Goal: Task Accomplishment & Management: Use online tool/utility

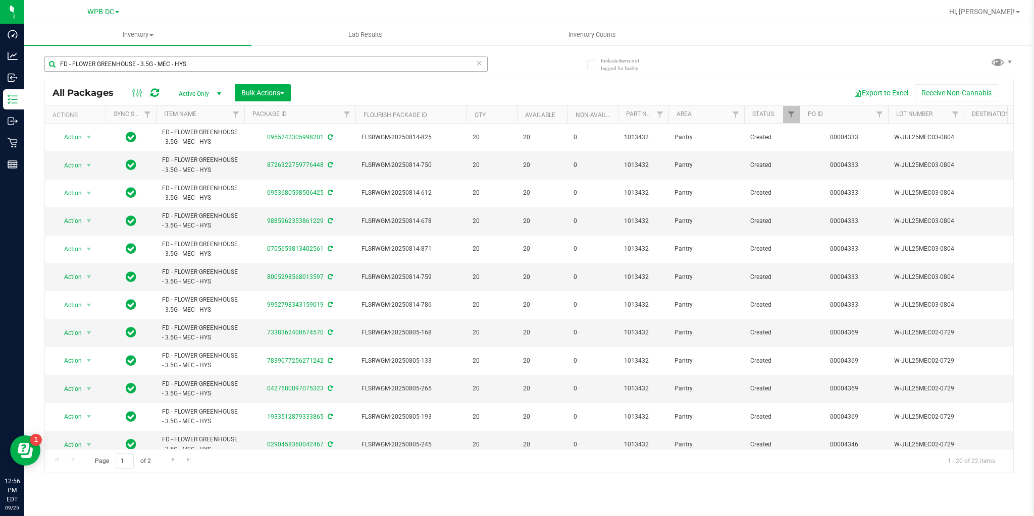
click at [197, 63] on input "FD - FLOWER GREENHOUSE - 3.5G - MEC - HYS" at bounding box center [265, 64] width 443 height 15
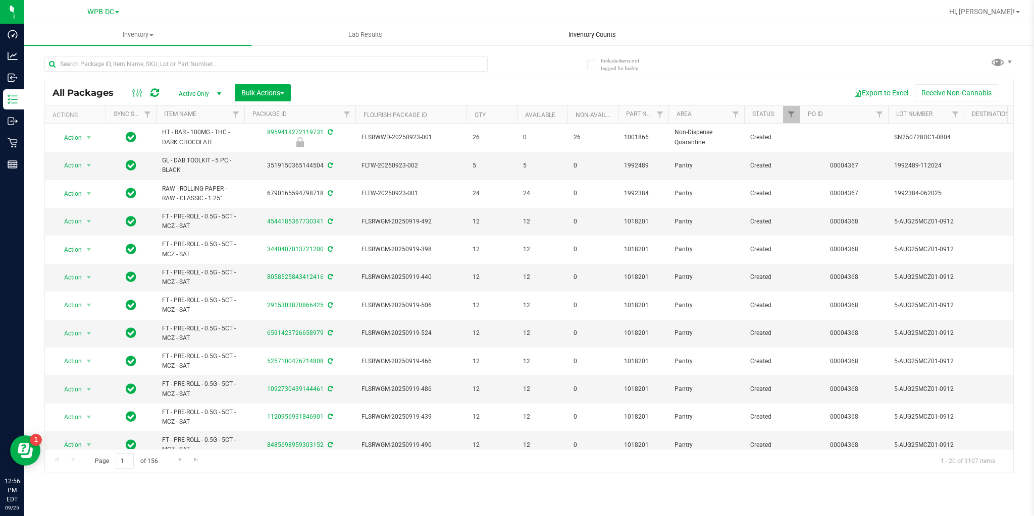
click at [580, 38] on span "Inventory Counts" at bounding box center [592, 34] width 75 height 9
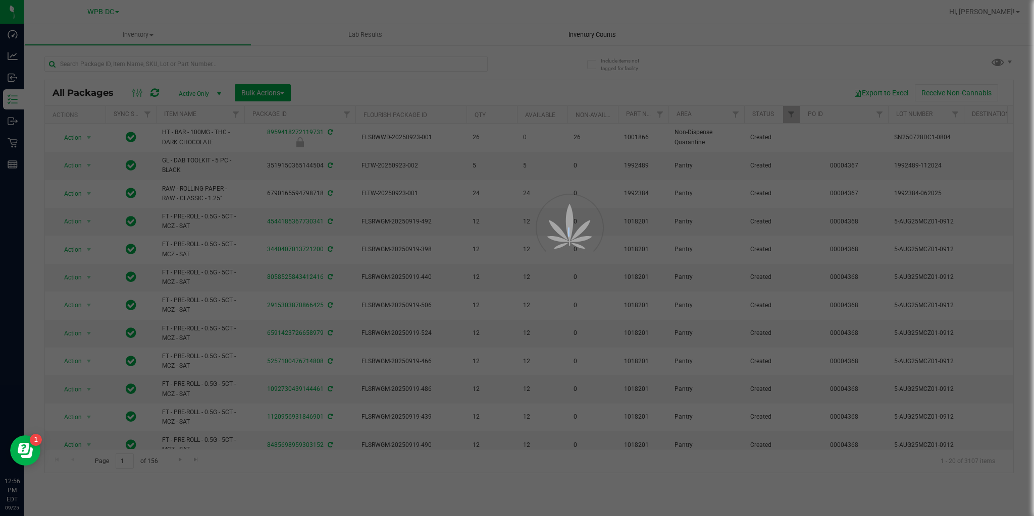
click at [580, 38] on div at bounding box center [517, 258] width 1034 height 516
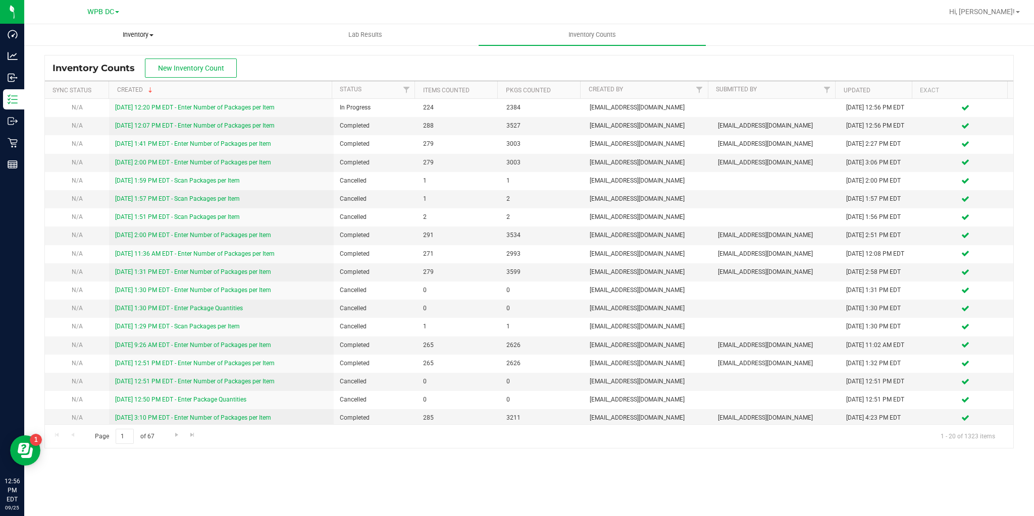
click at [126, 33] on span "Inventory" at bounding box center [138, 34] width 226 height 9
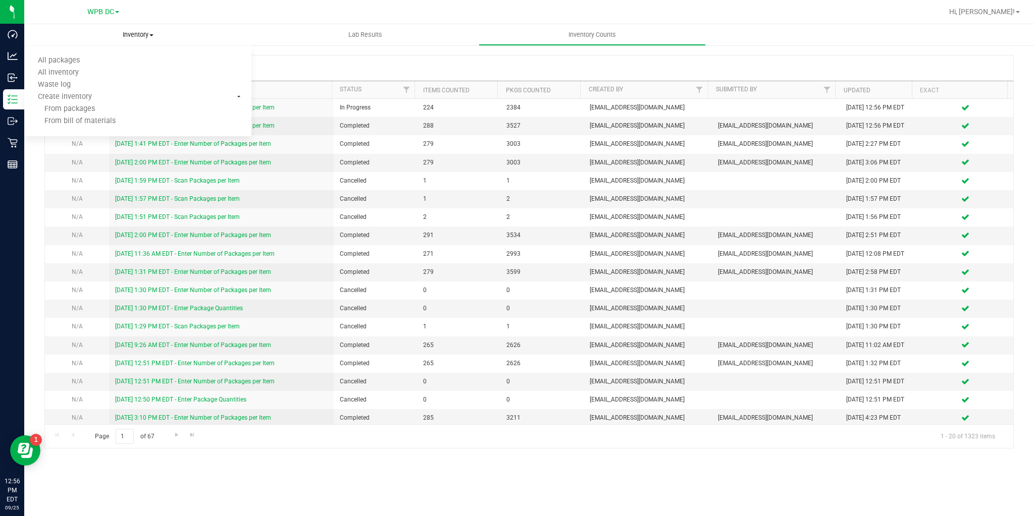
click at [126, 33] on span "Inventory" at bounding box center [137, 34] width 227 height 9
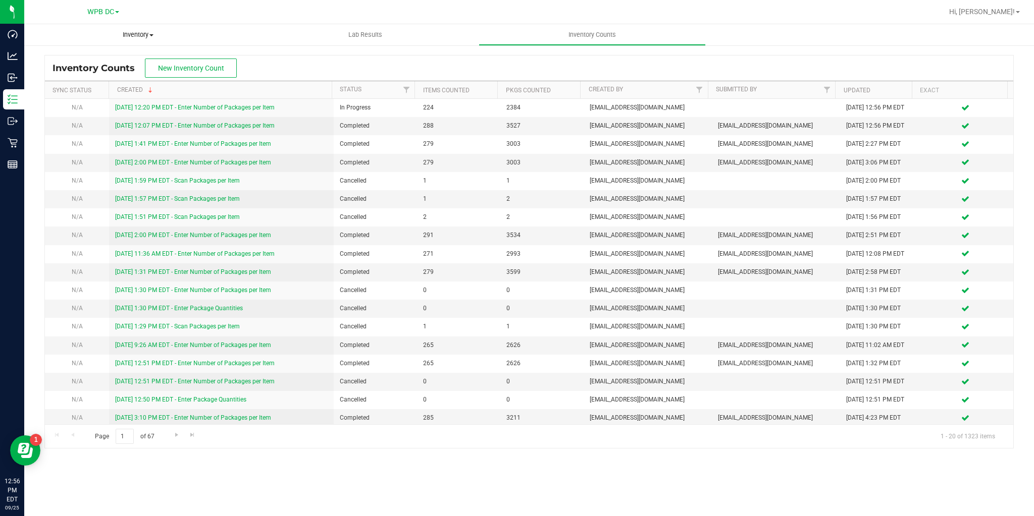
click at [131, 31] on span "Inventory" at bounding box center [137, 34] width 227 height 9
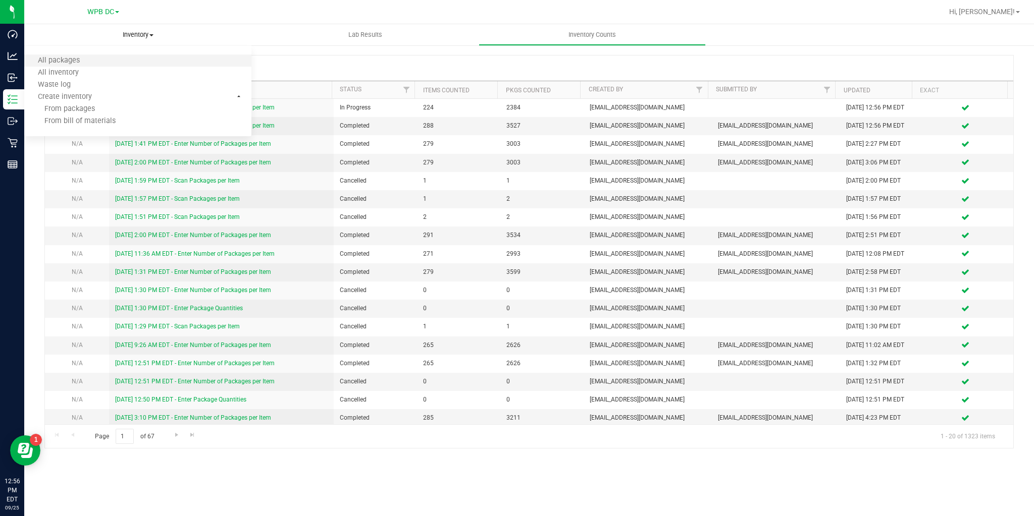
click at [120, 63] on li "All packages" at bounding box center [137, 61] width 227 height 12
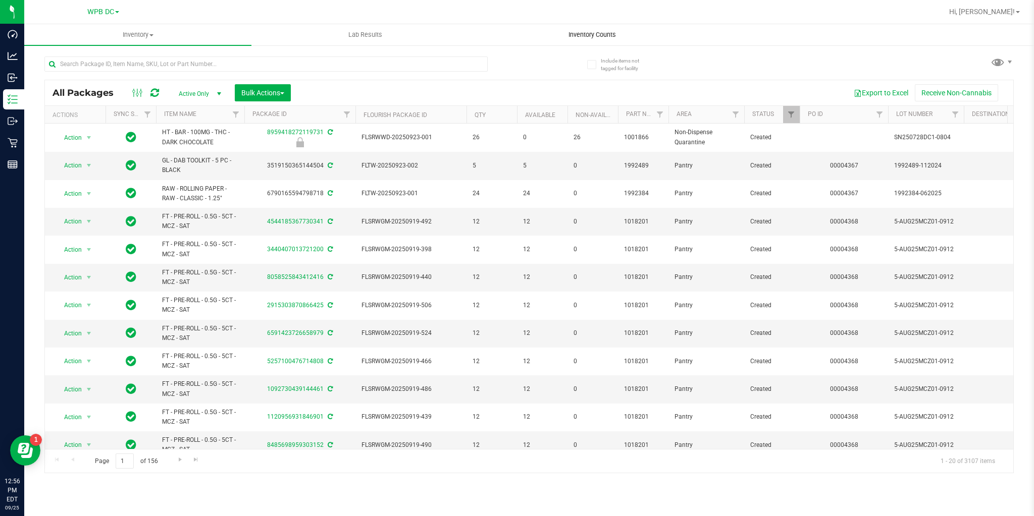
click at [569, 29] on uib-tab-heading "Inventory Counts" at bounding box center [592, 35] width 226 height 20
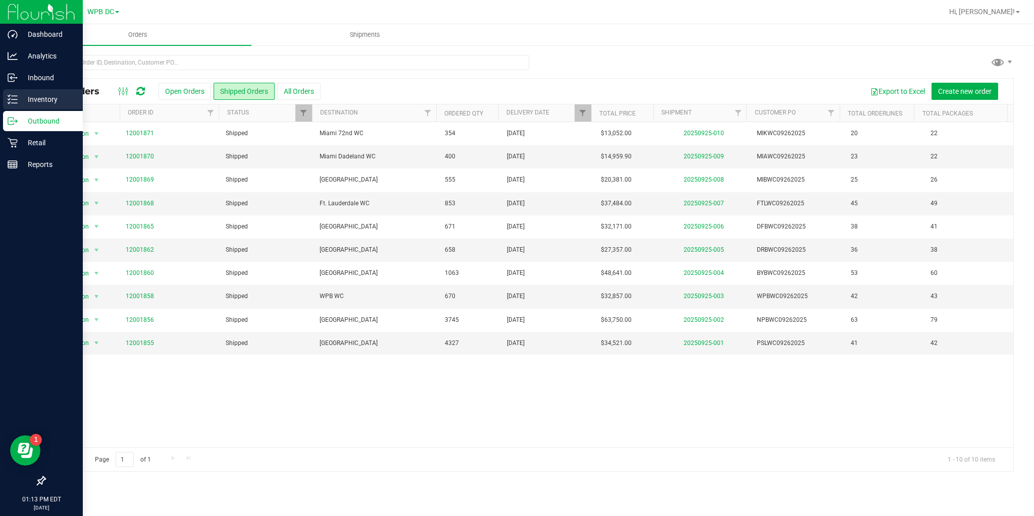
click at [22, 98] on p "Inventory" at bounding box center [48, 99] width 61 height 12
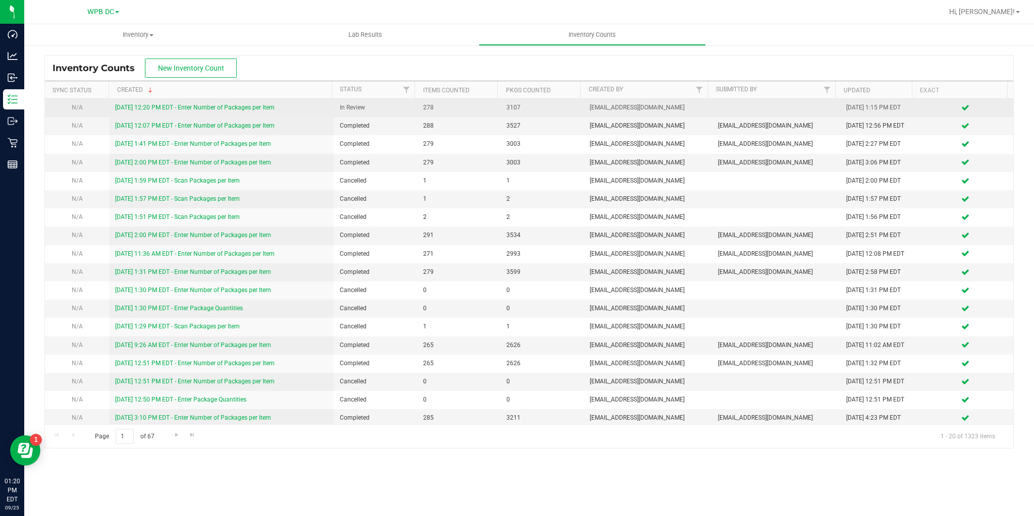
click at [220, 107] on link "[DATE] 12:20 PM EDT - Enter Number of Packages per Item" at bounding box center [194, 107] width 159 height 7
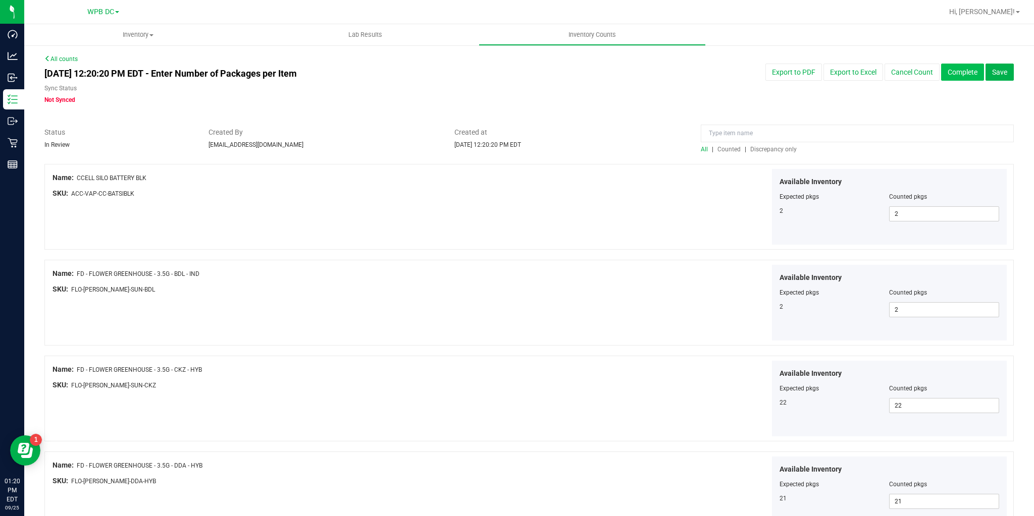
click at [961, 68] on button "Complete" at bounding box center [962, 72] width 43 height 17
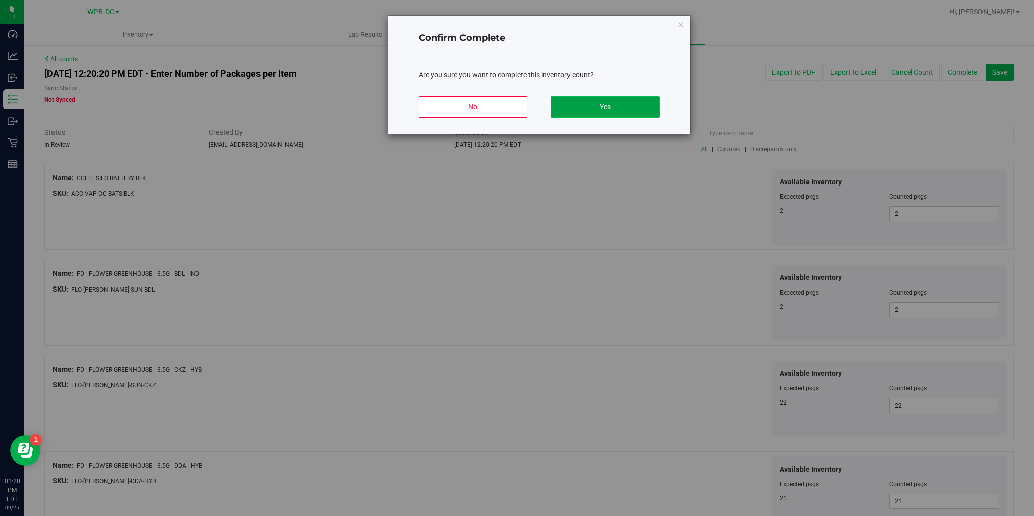
click at [620, 108] on button "Yes" at bounding box center [605, 106] width 109 height 21
